Goal: Task Accomplishment & Management: Manage account settings

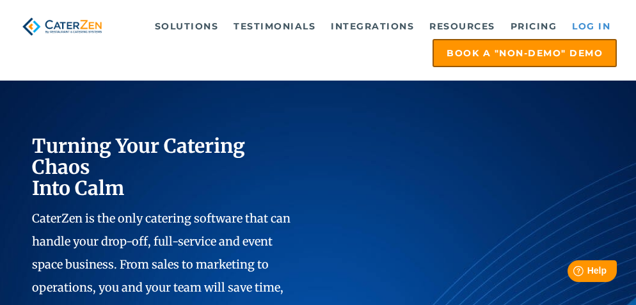
click at [592, 22] on link "Log in" at bounding box center [590, 26] width 51 height 26
click at [596, 13] on div at bounding box center [317, 13] width 597 height 1
click at [592, 20] on link "Log in" at bounding box center [590, 26] width 51 height 26
